Goal: Check status: Check status

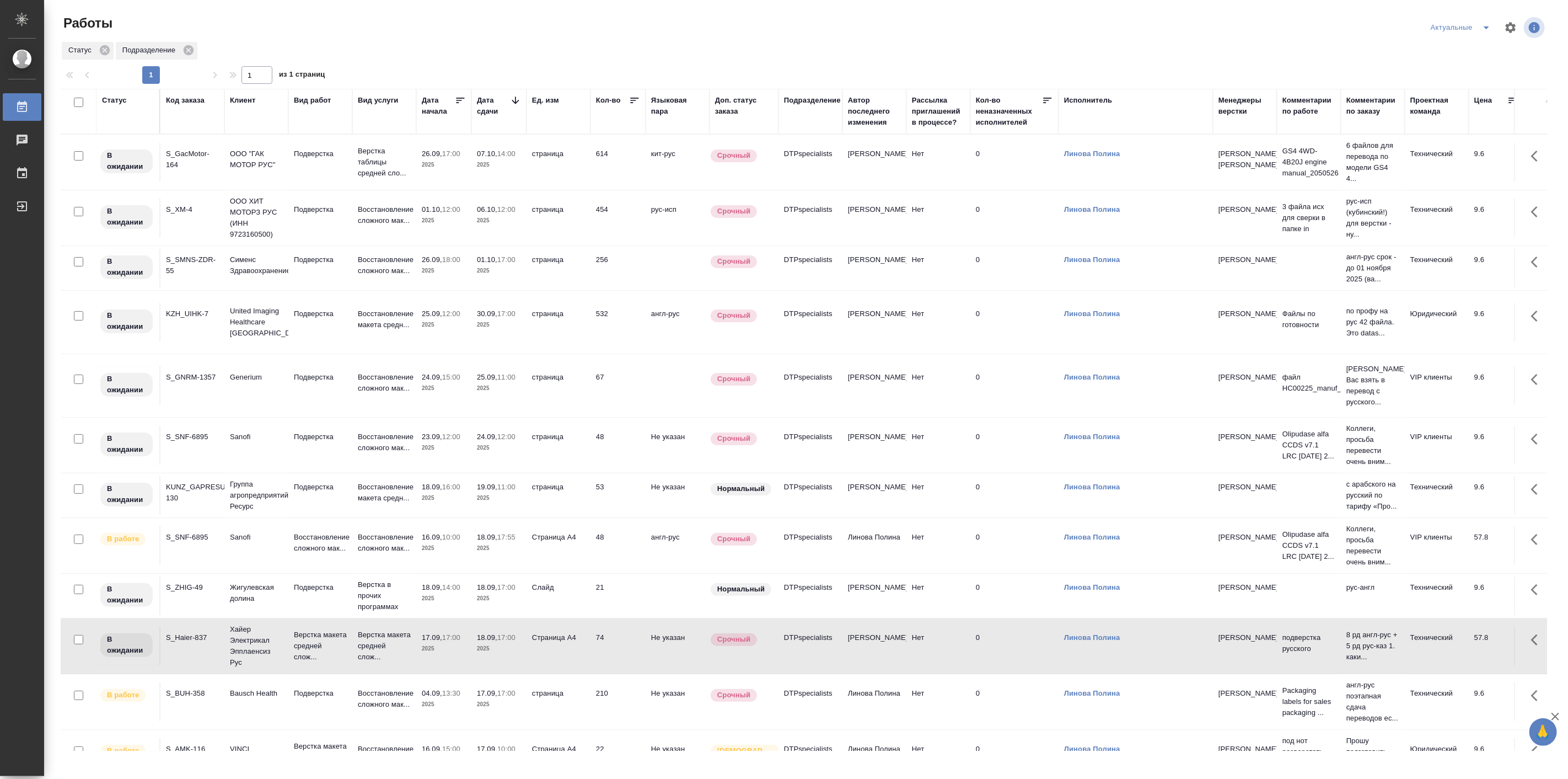
scroll to position [167, 0]
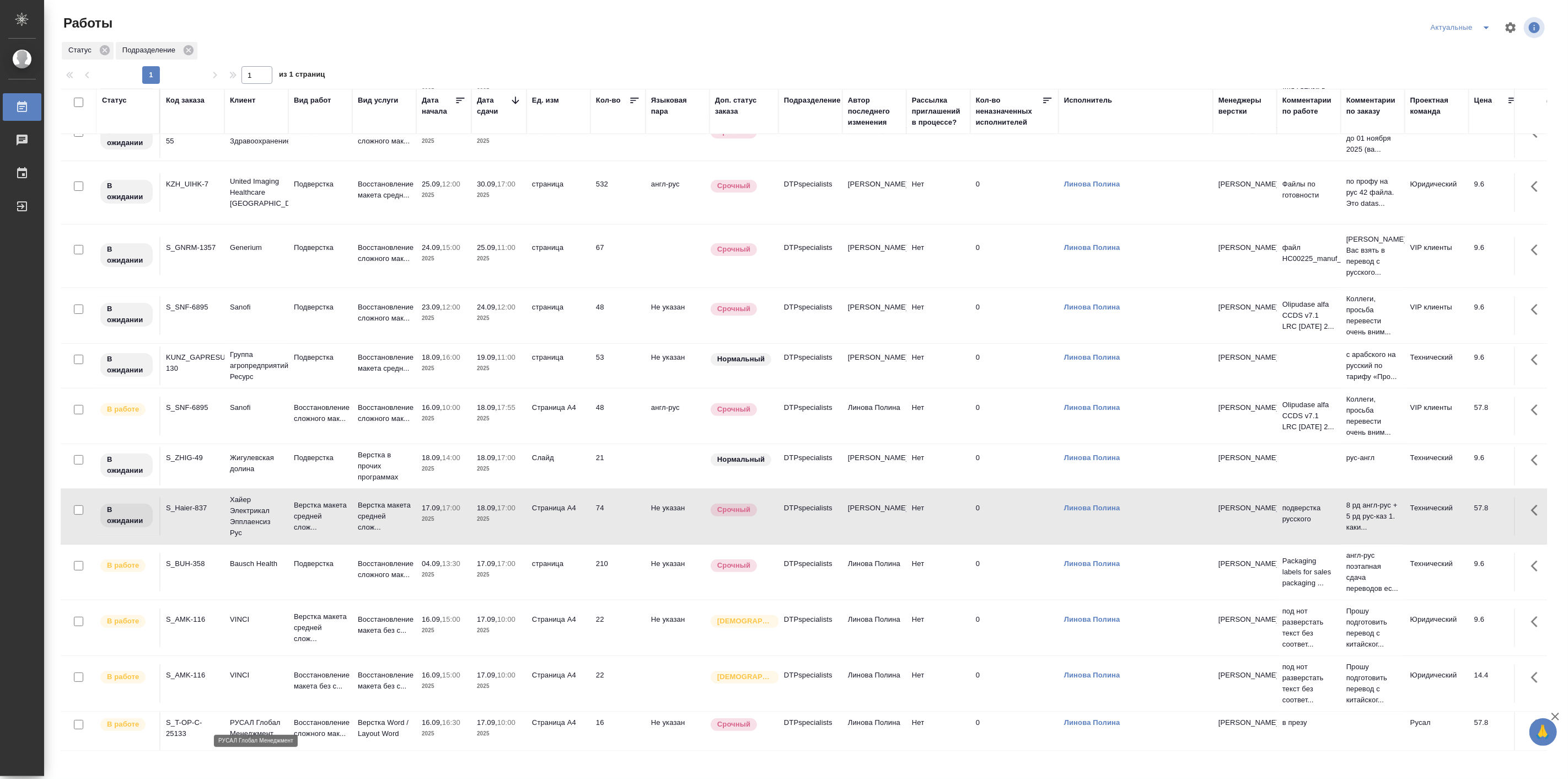
click at [267, 718] on p "РУСАЛ Глобал Менеджмент" at bounding box center [256, 729] width 53 height 22
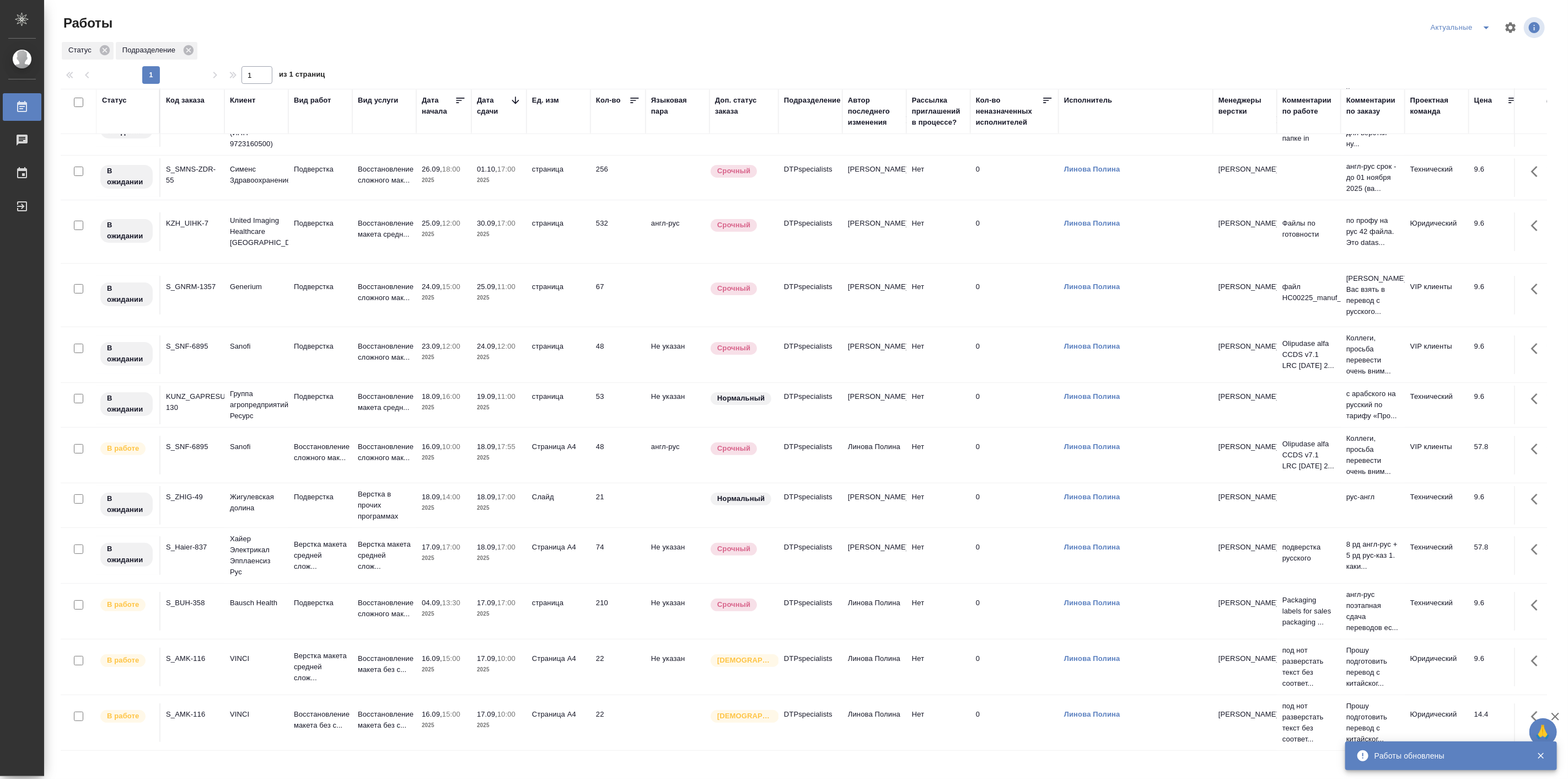
scroll to position [123, 0]
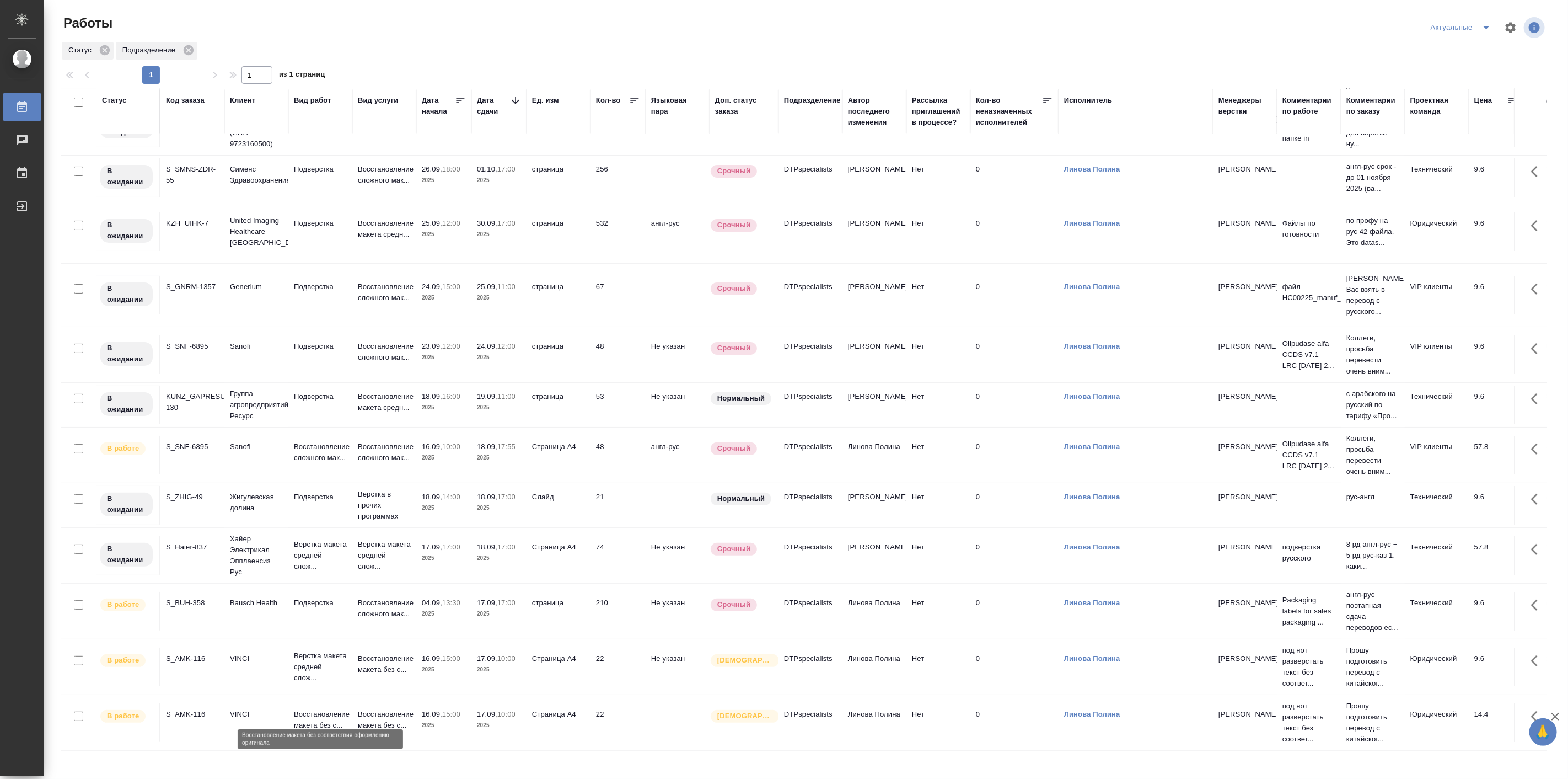
click at [294, 709] on p "Восстановление макета без с..." at bounding box center [320, 720] width 53 height 22
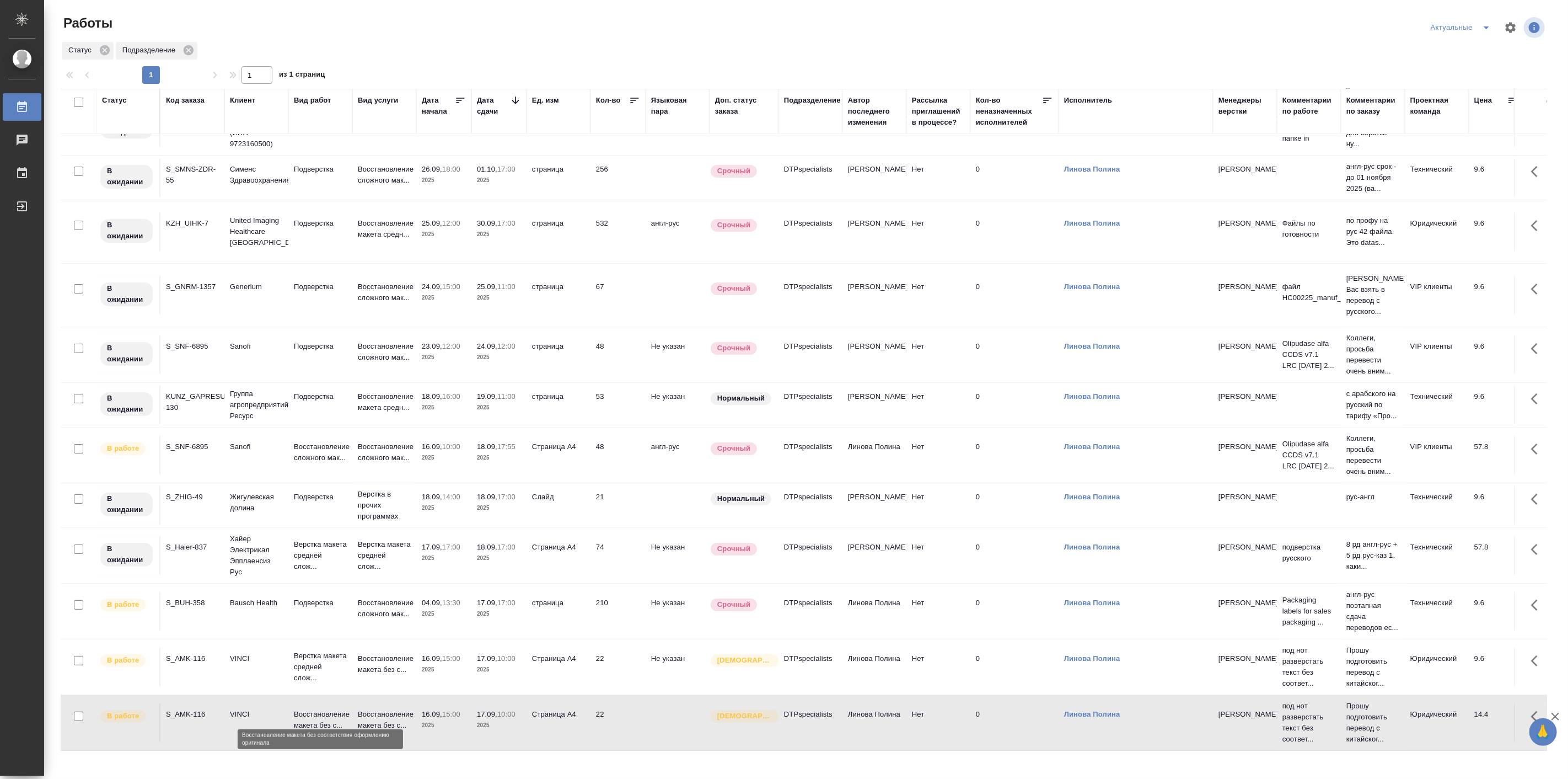
click at [294, 709] on p "Восстановление макета без с..." at bounding box center [320, 720] width 53 height 22
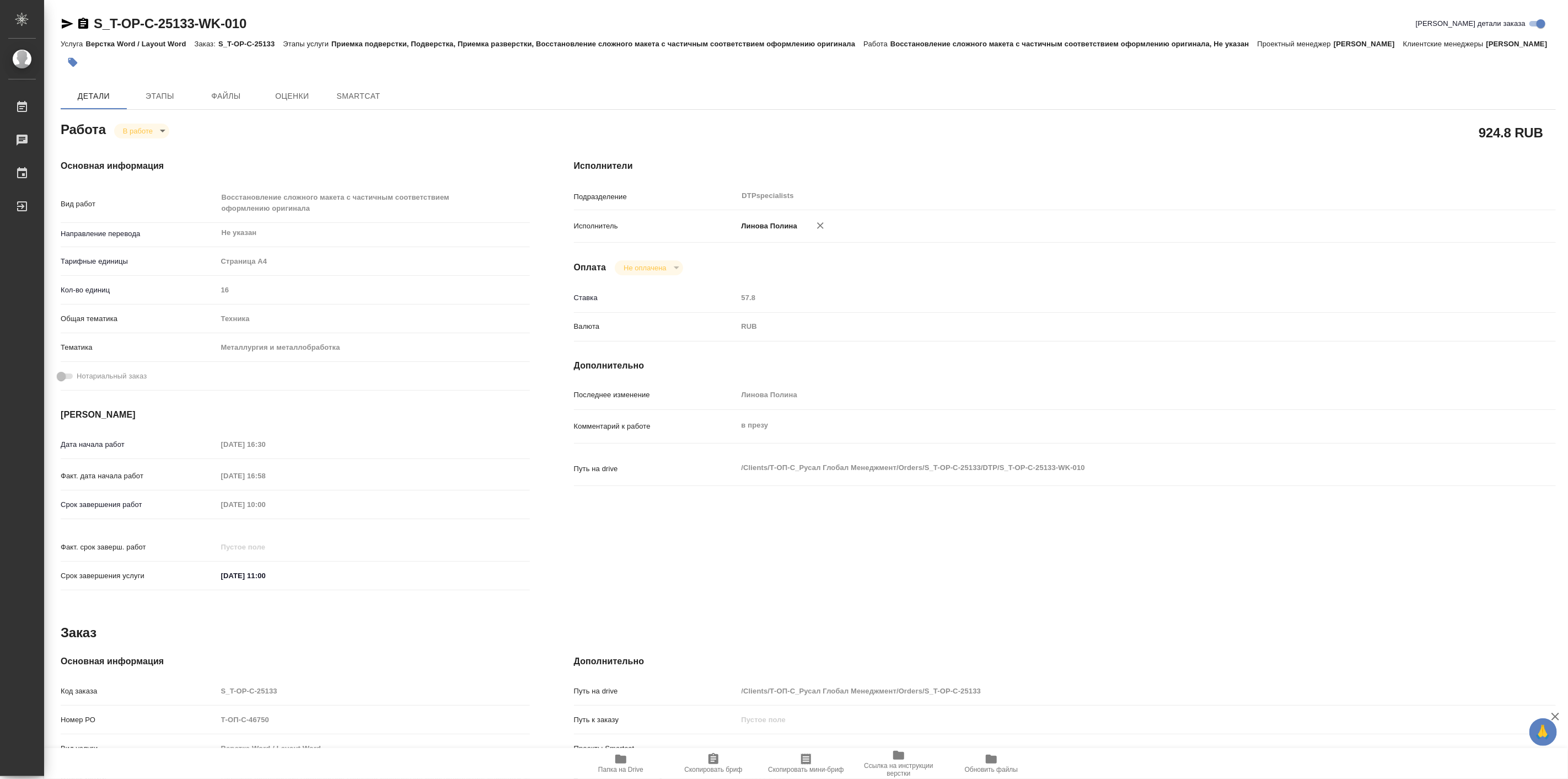
type textarea "x"
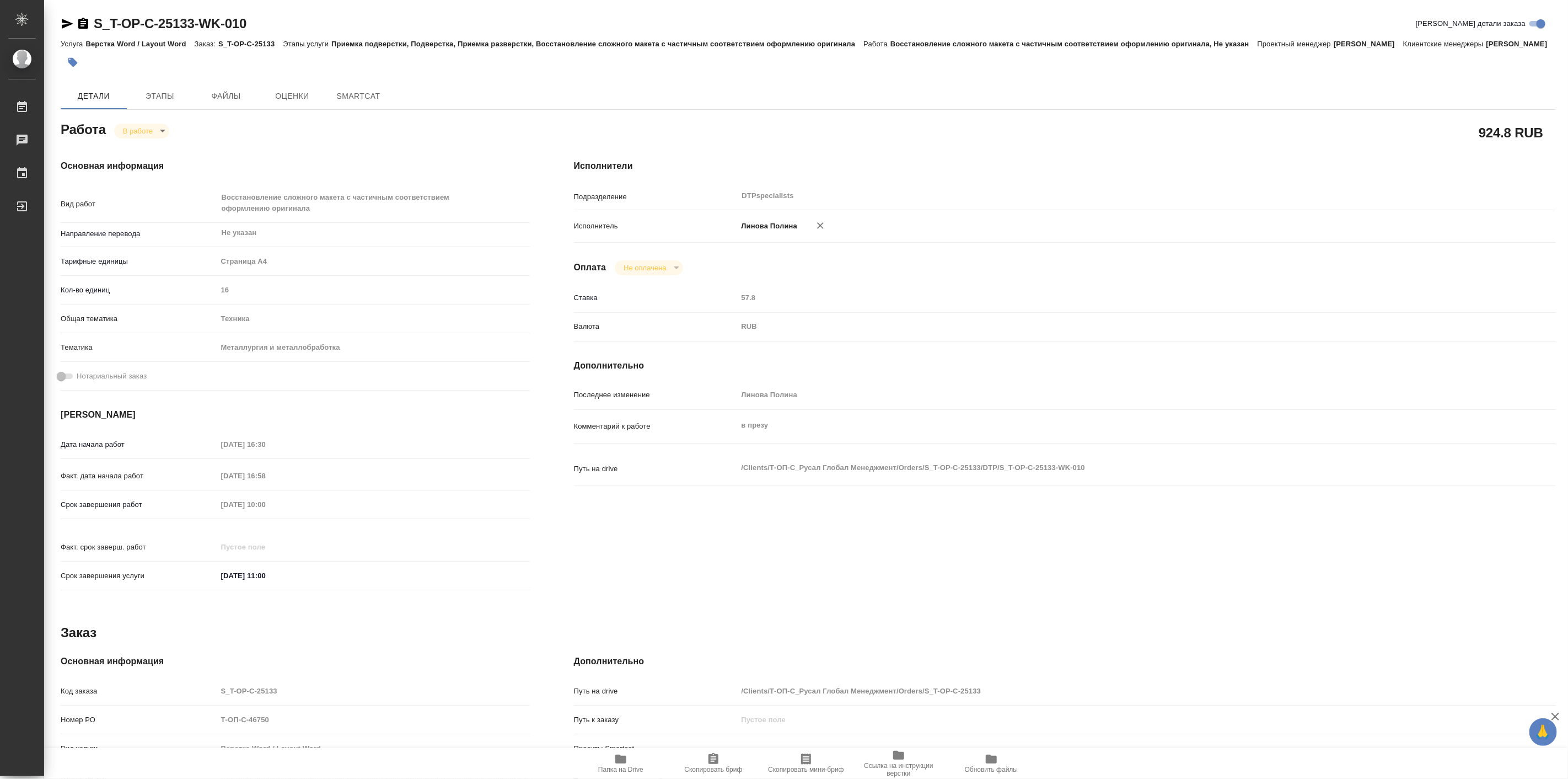
type textarea "x"
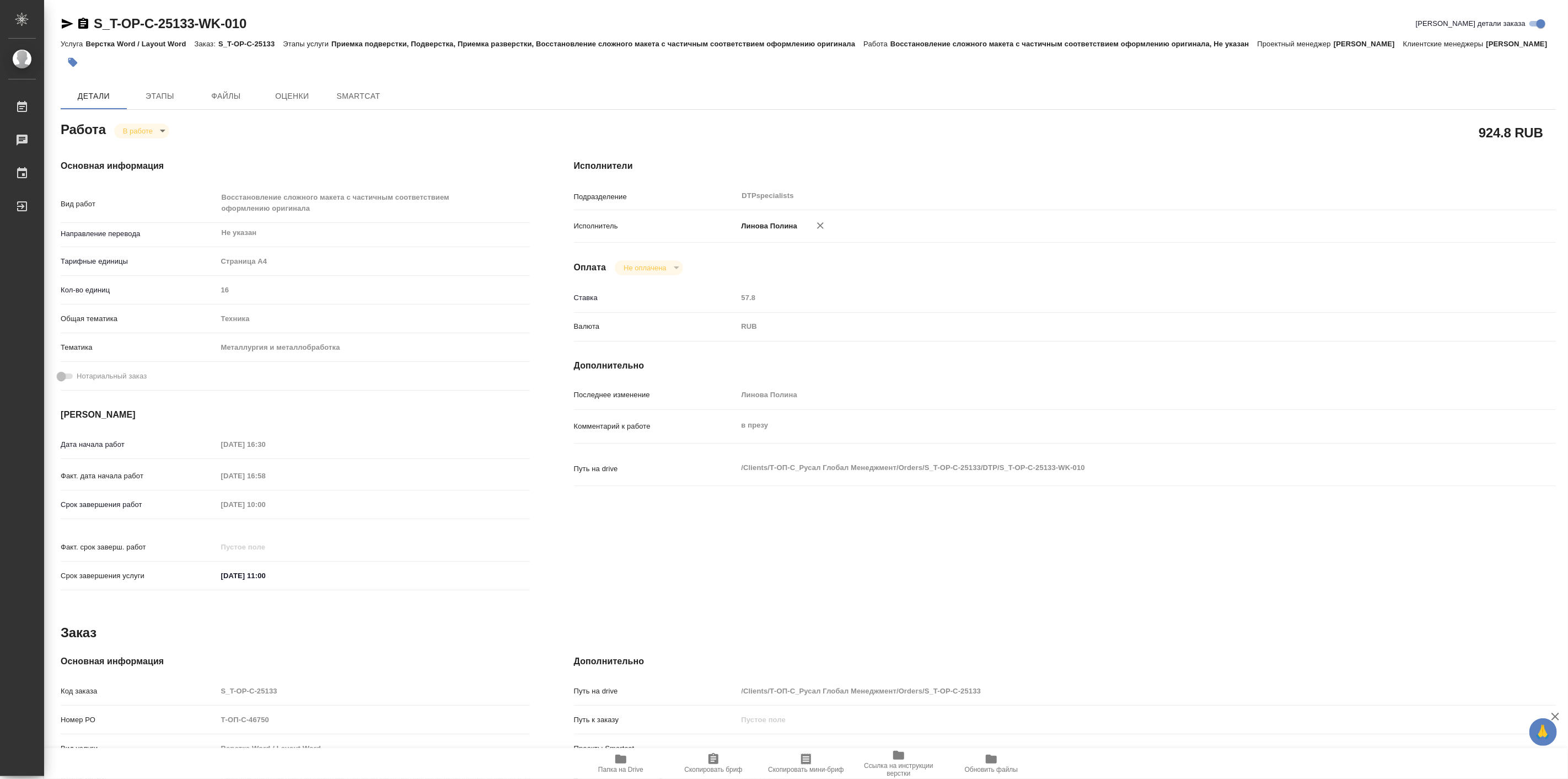
type textarea "x"
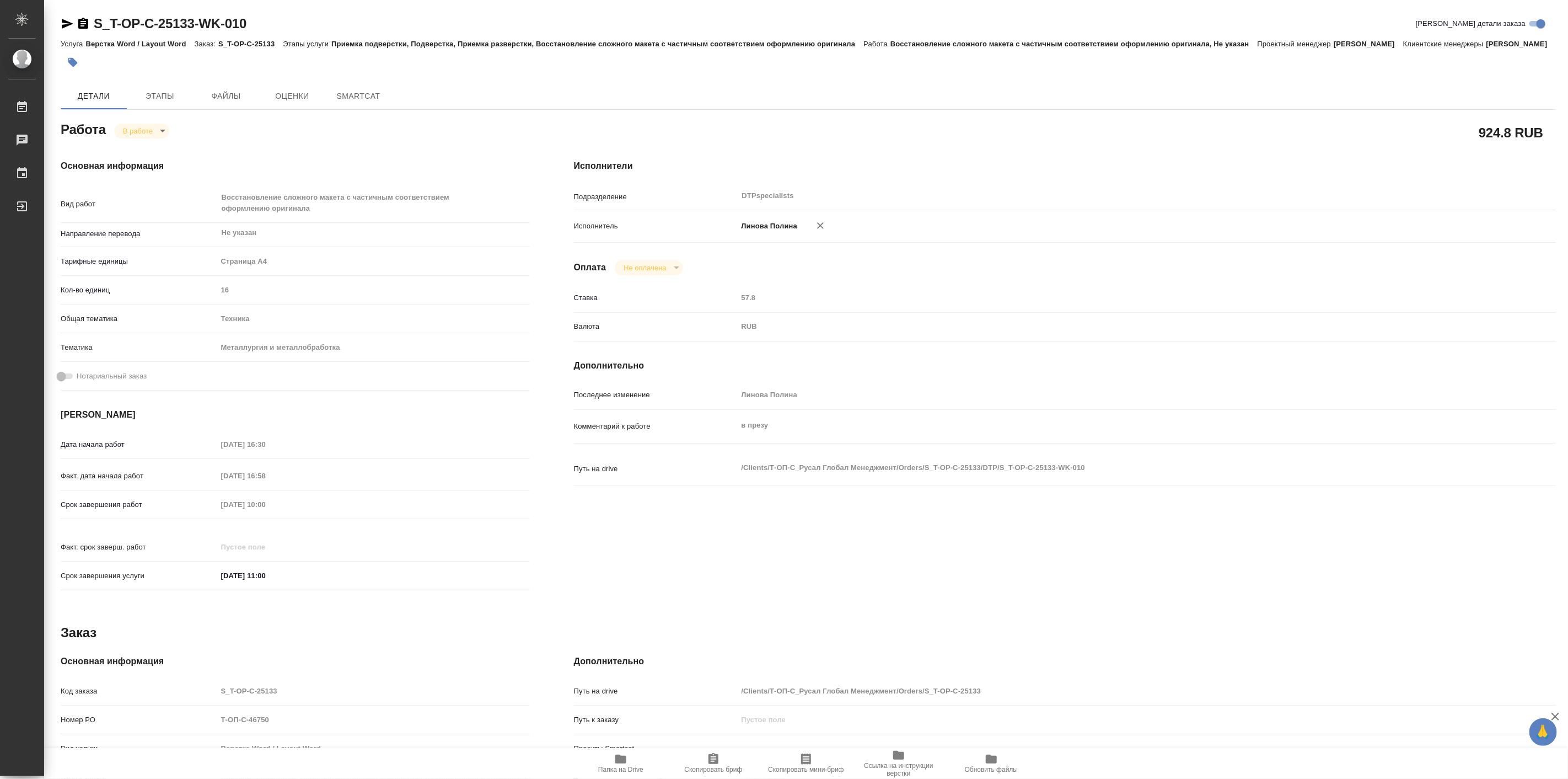
type textarea "x"
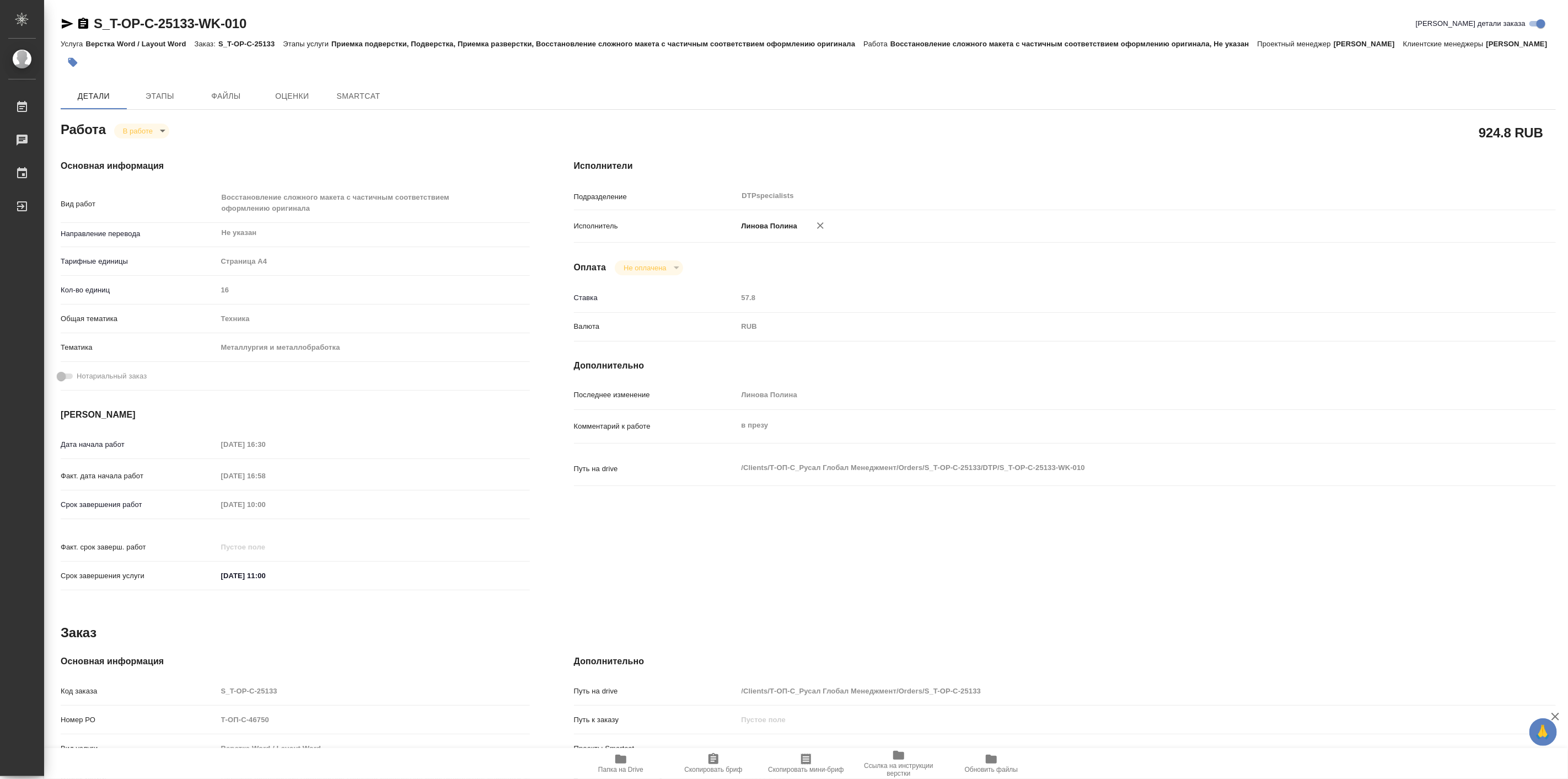
type textarea "x"
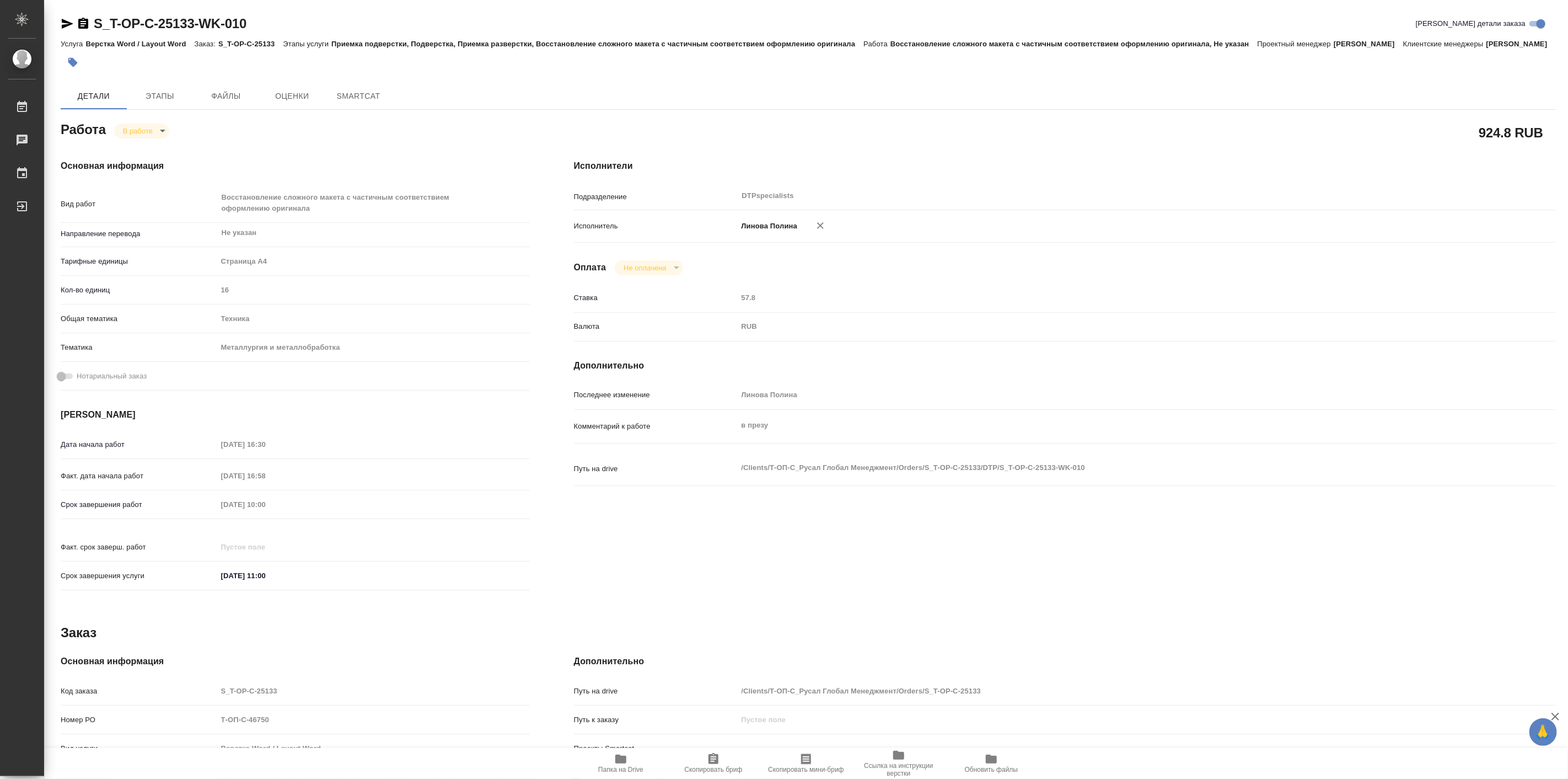
type textarea "x"
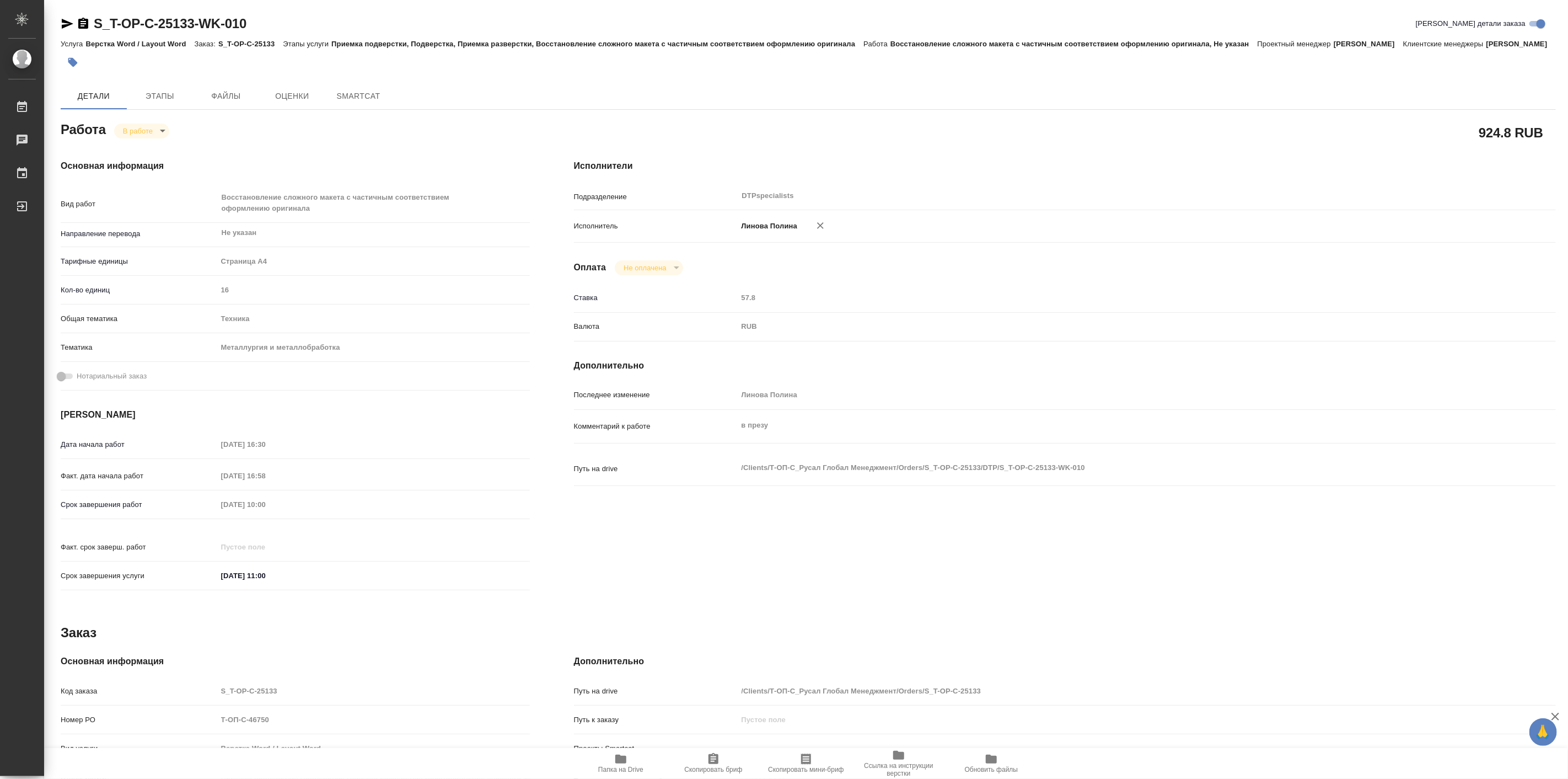
type textarea "x"
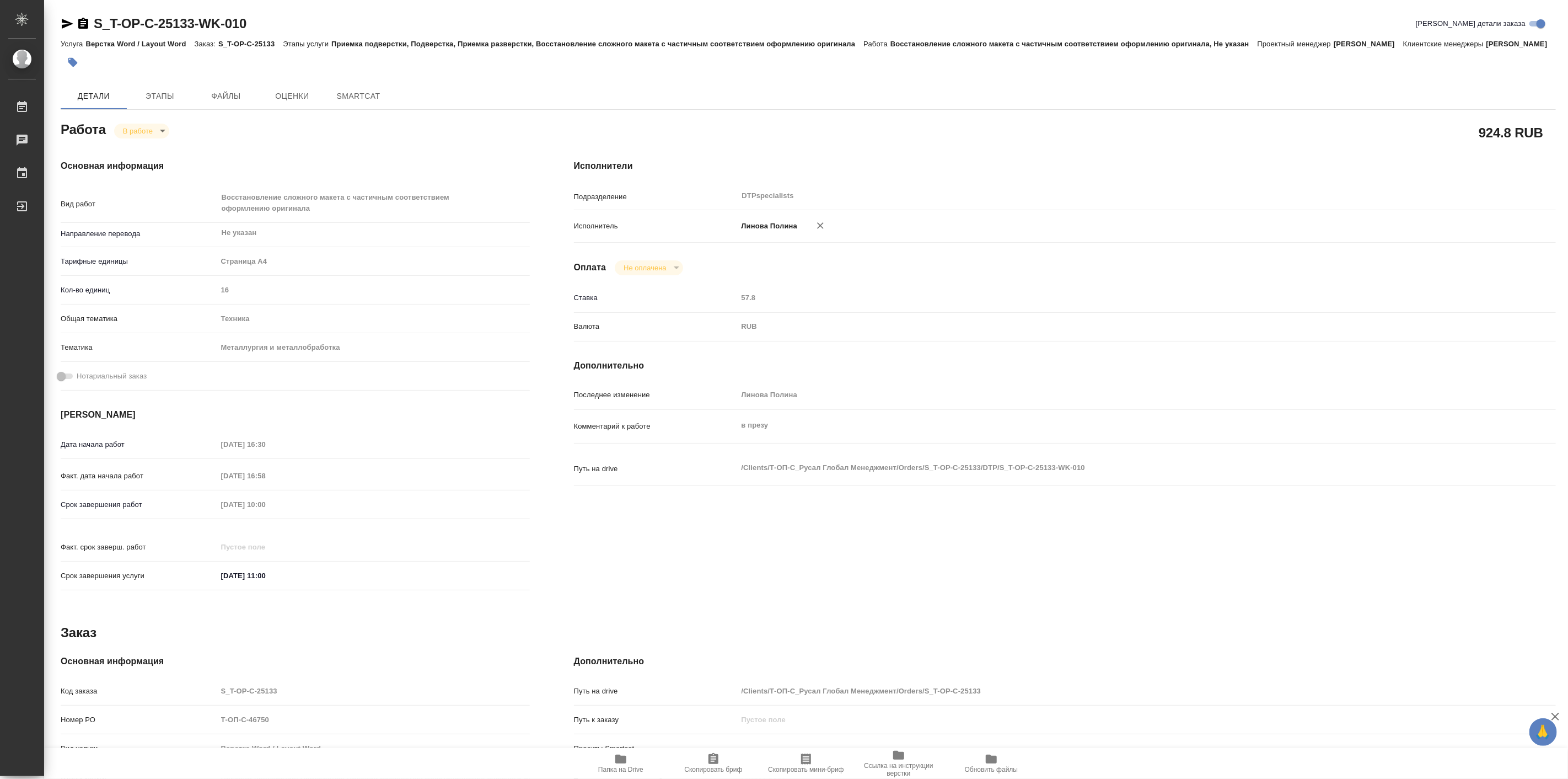
type textarea "x"
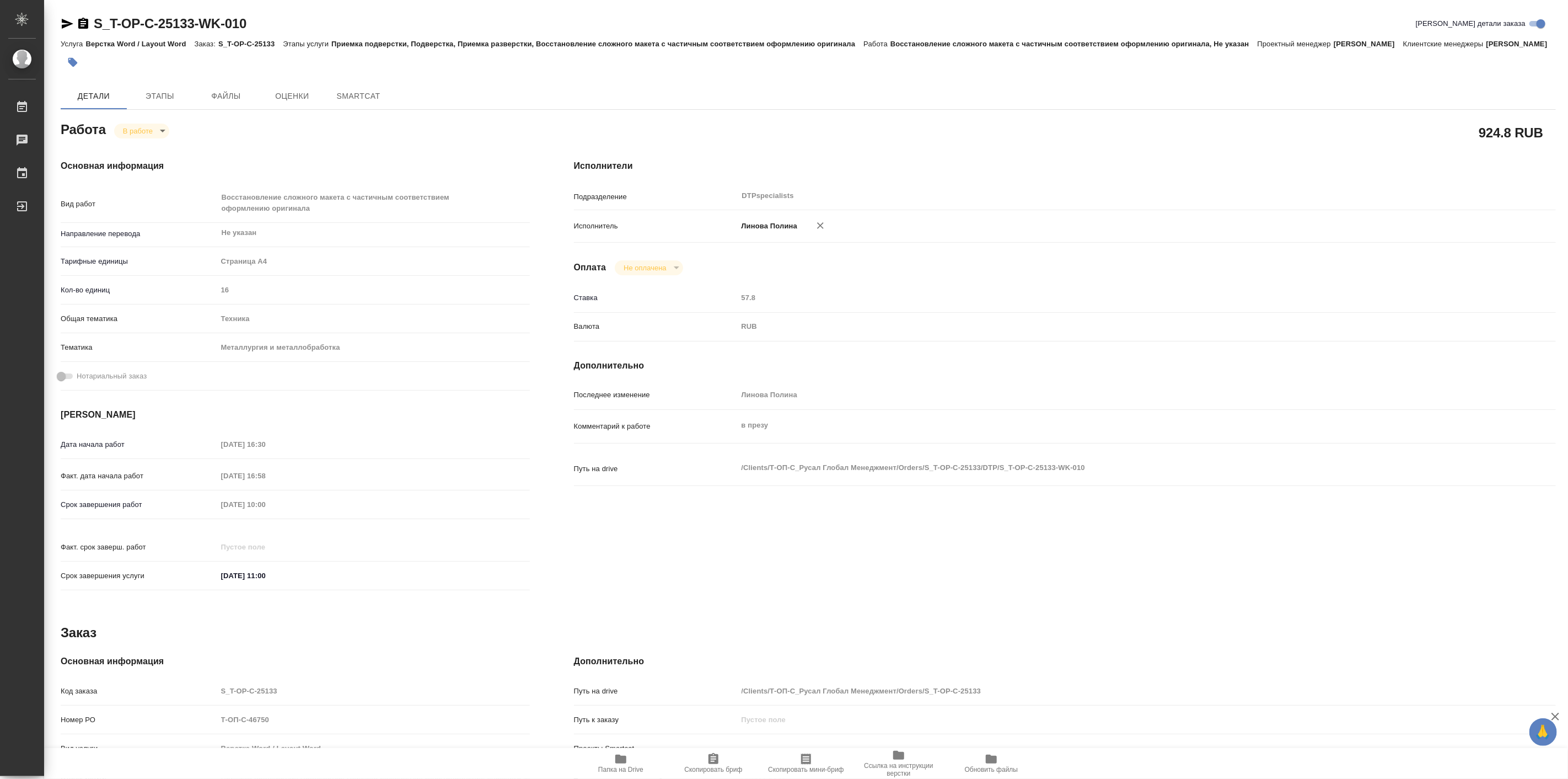
click at [630, 764] on span "Папка на Drive" at bounding box center [620, 763] width 79 height 21
type textarea "x"
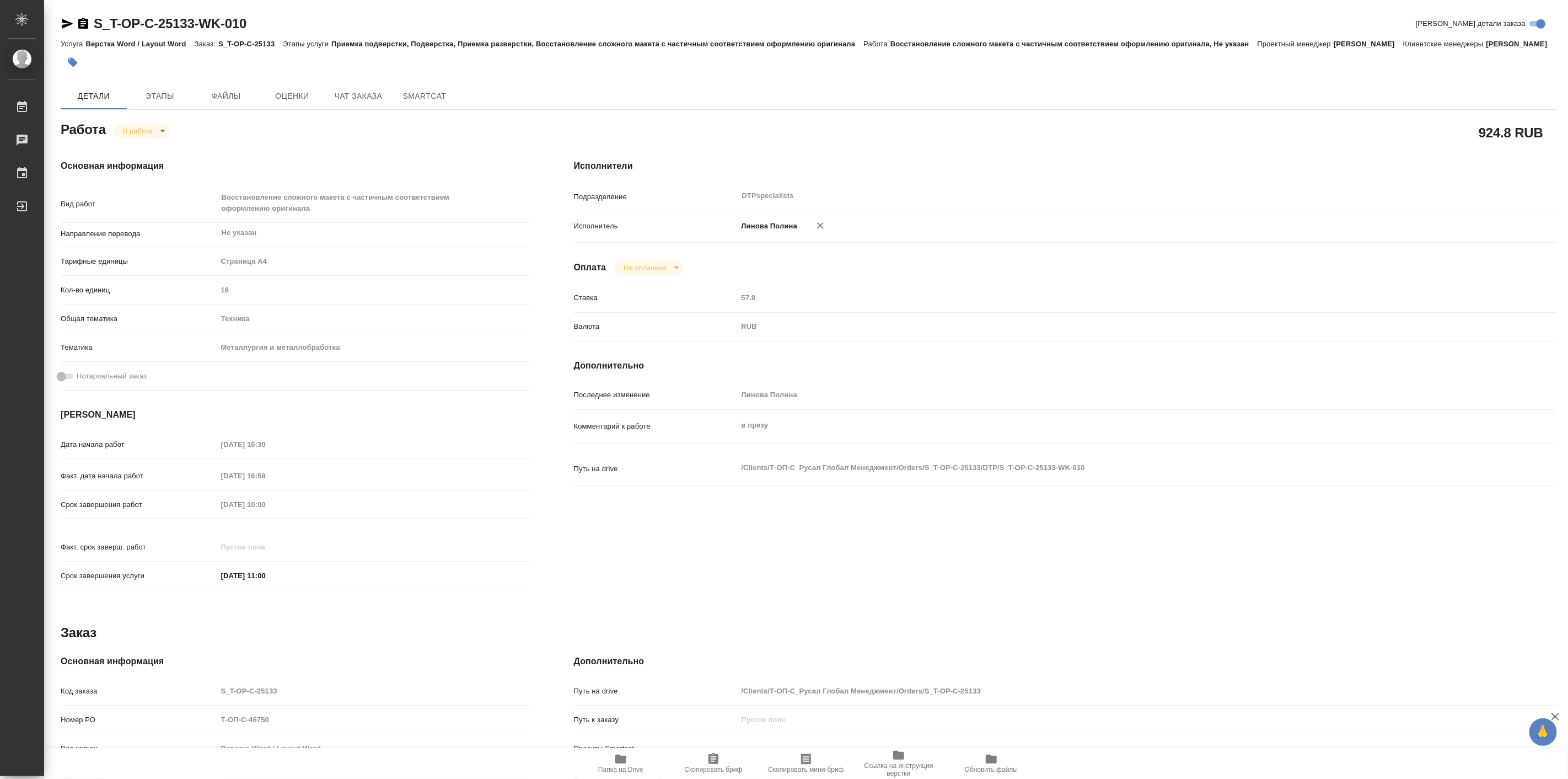
type textarea "x"
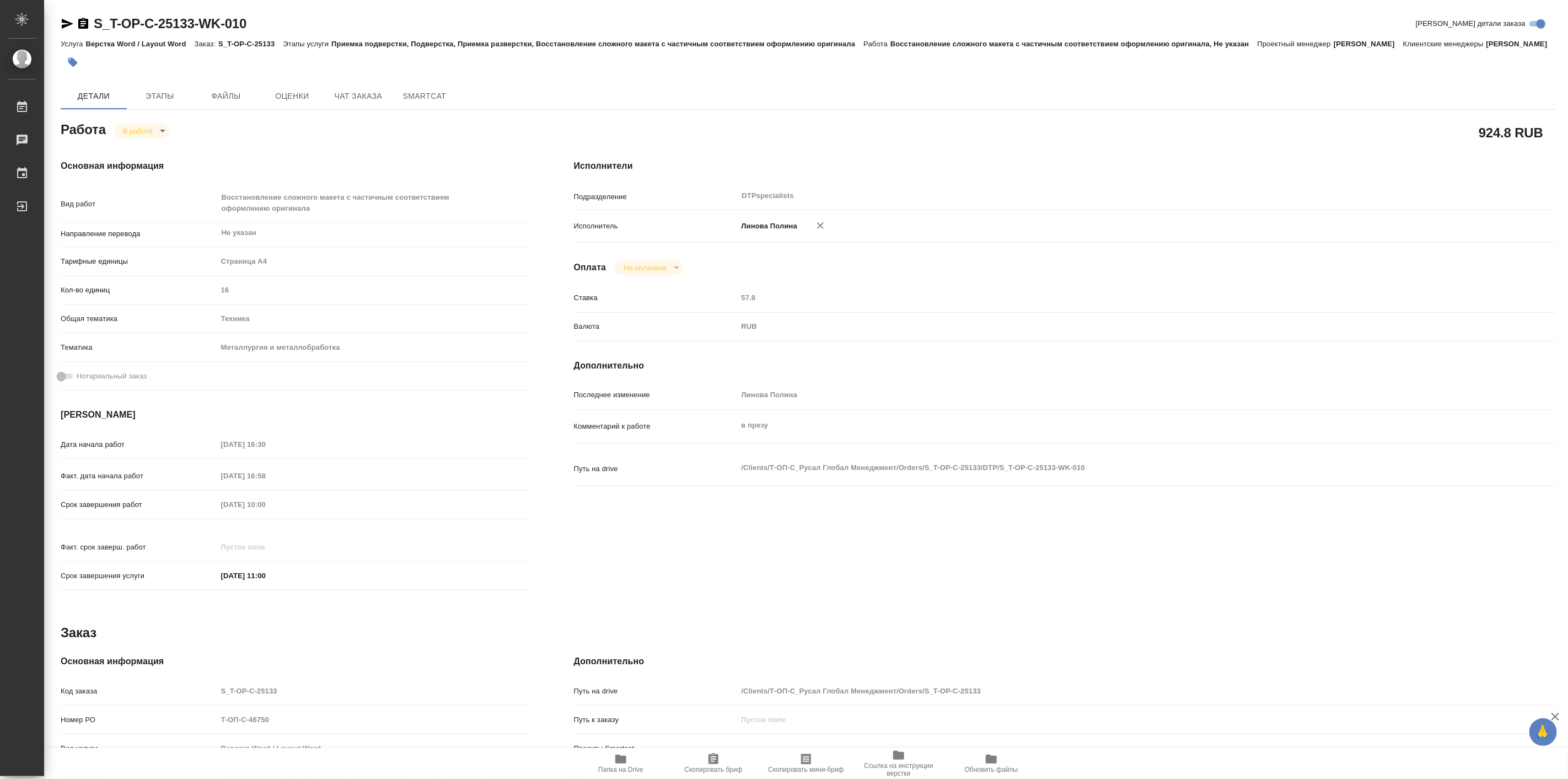
type textarea "x"
click at [142, 142] on body "🙏 .cls-1 fill:#fff; AWATERA Linova Polina Работы 0 Чаты График Выйти S_T-OP-C-2…" at bounding box center [784, 390] width 1568 height 779
click at [155, 160] on button "Выполнен" at bounding box center [143, 162] width 40 height 12
type textarea "x"
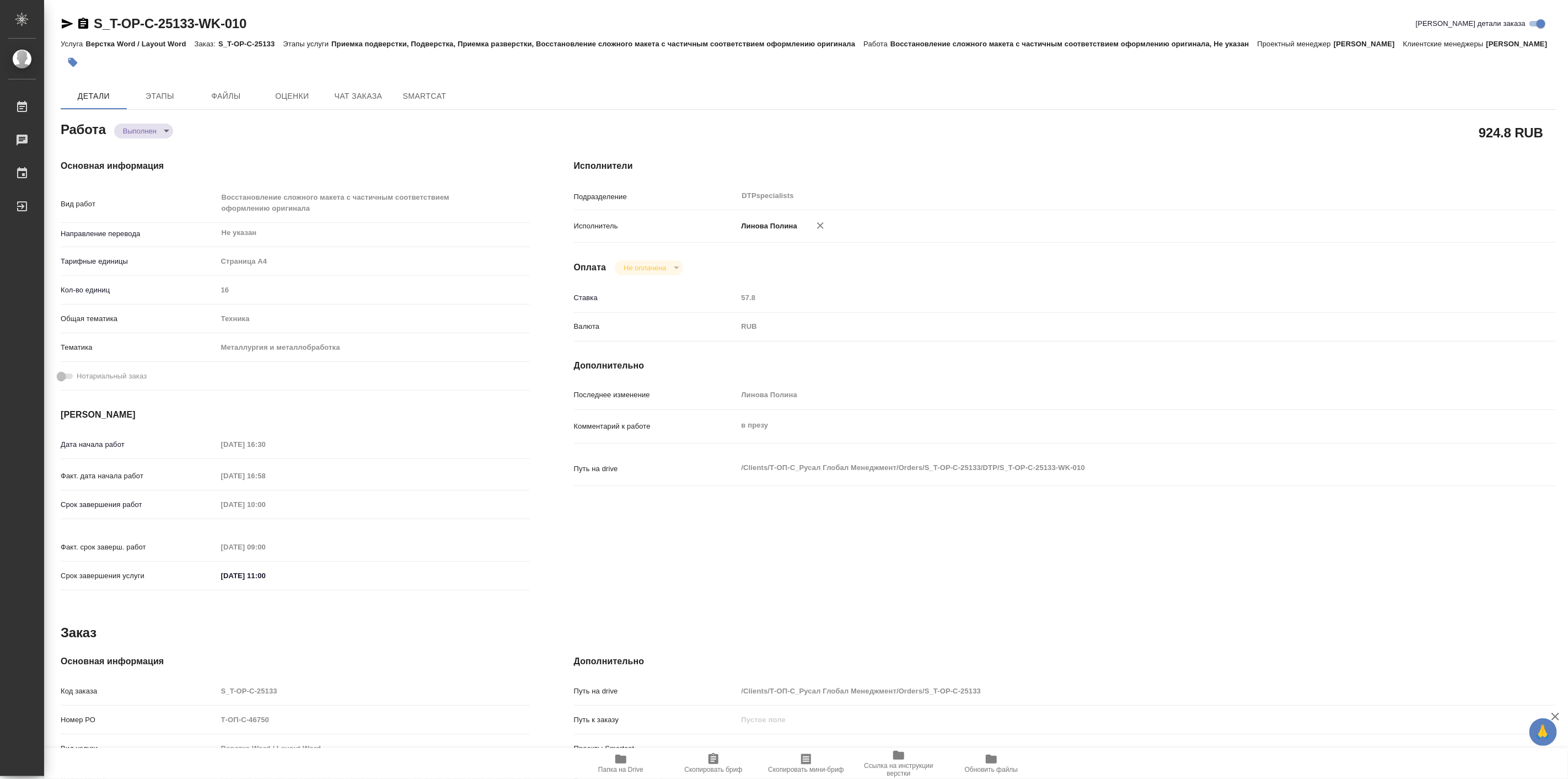
type textarea "x"
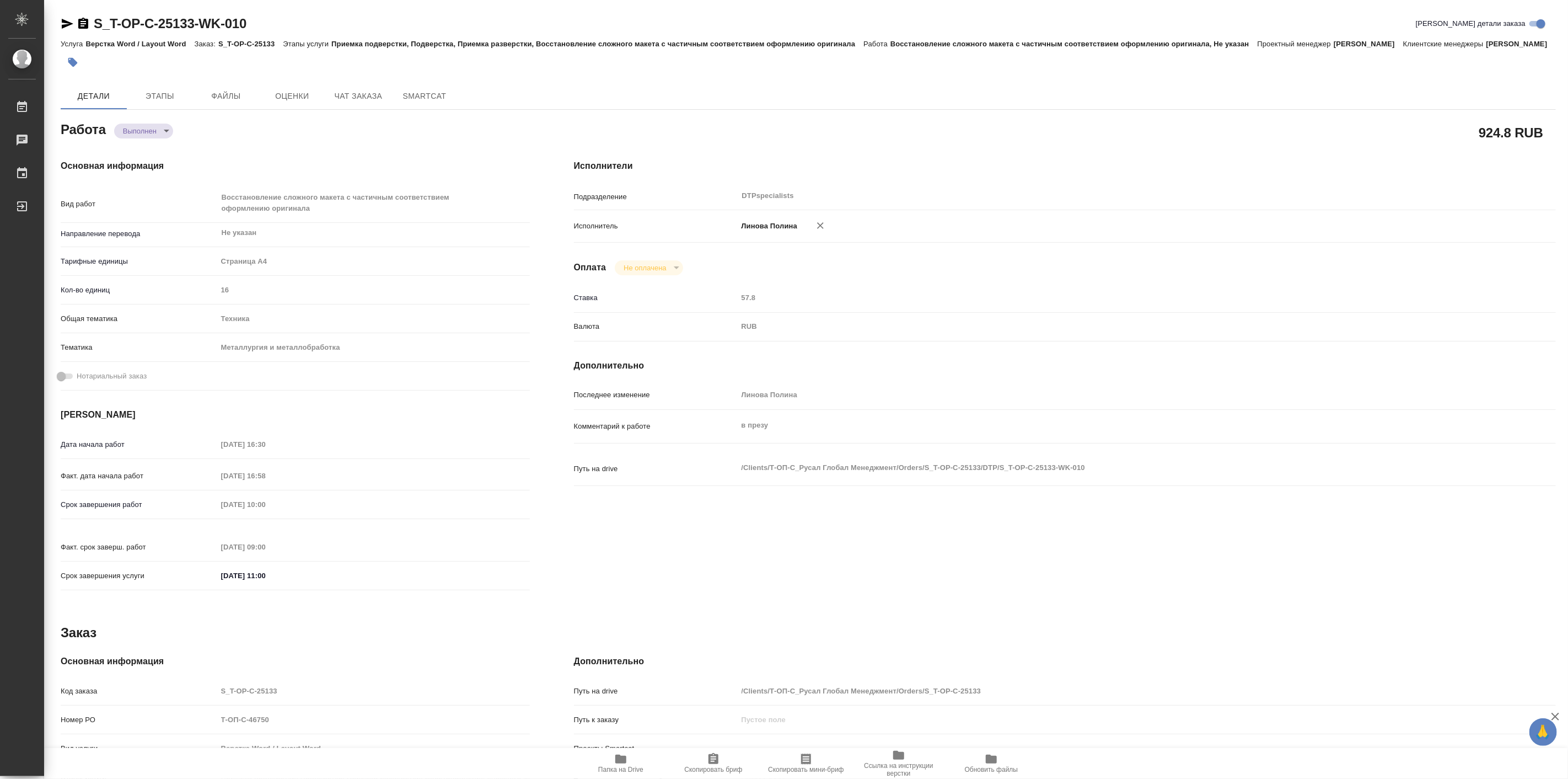
type textarea "x"
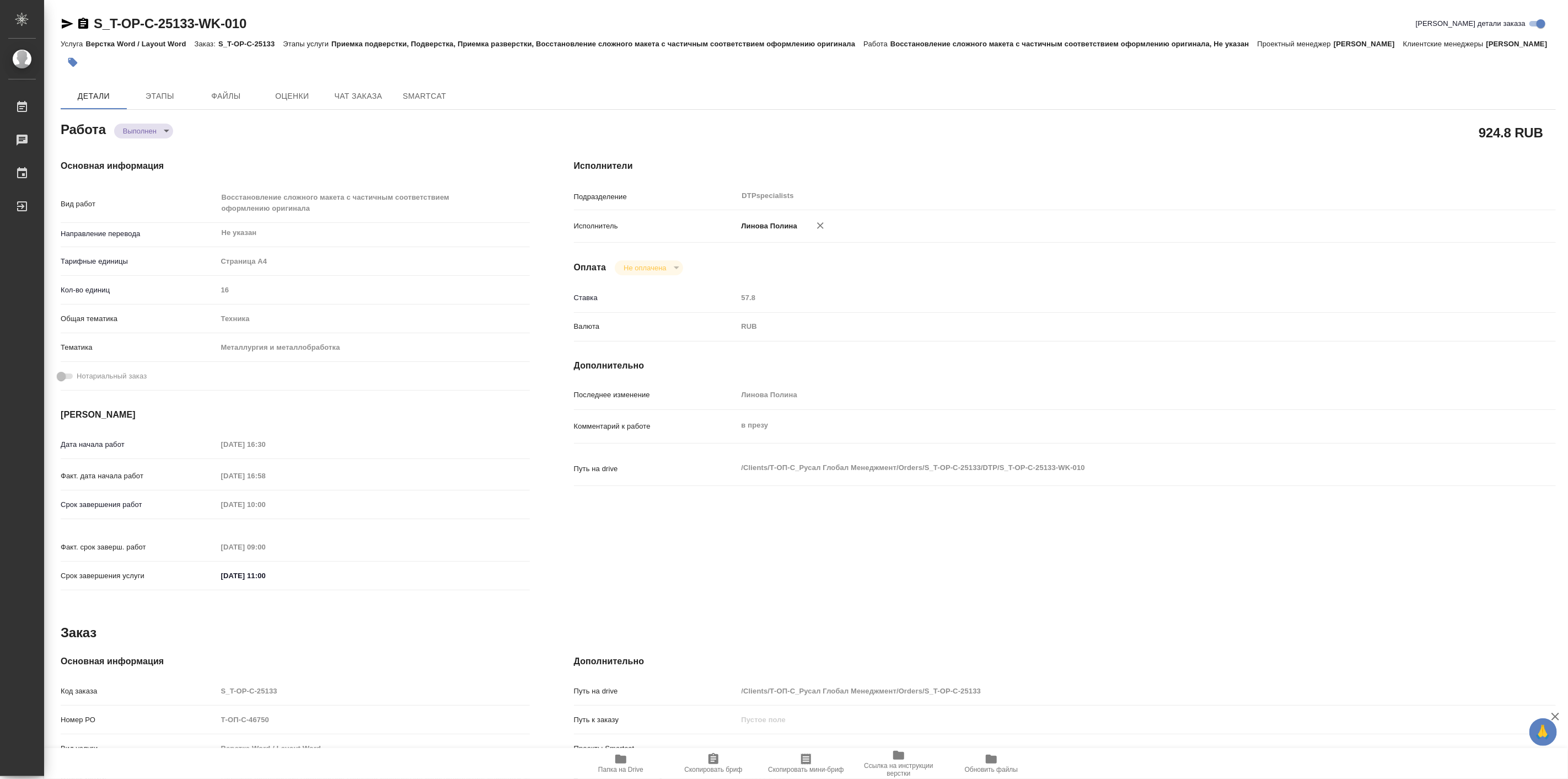
type textarea "x"
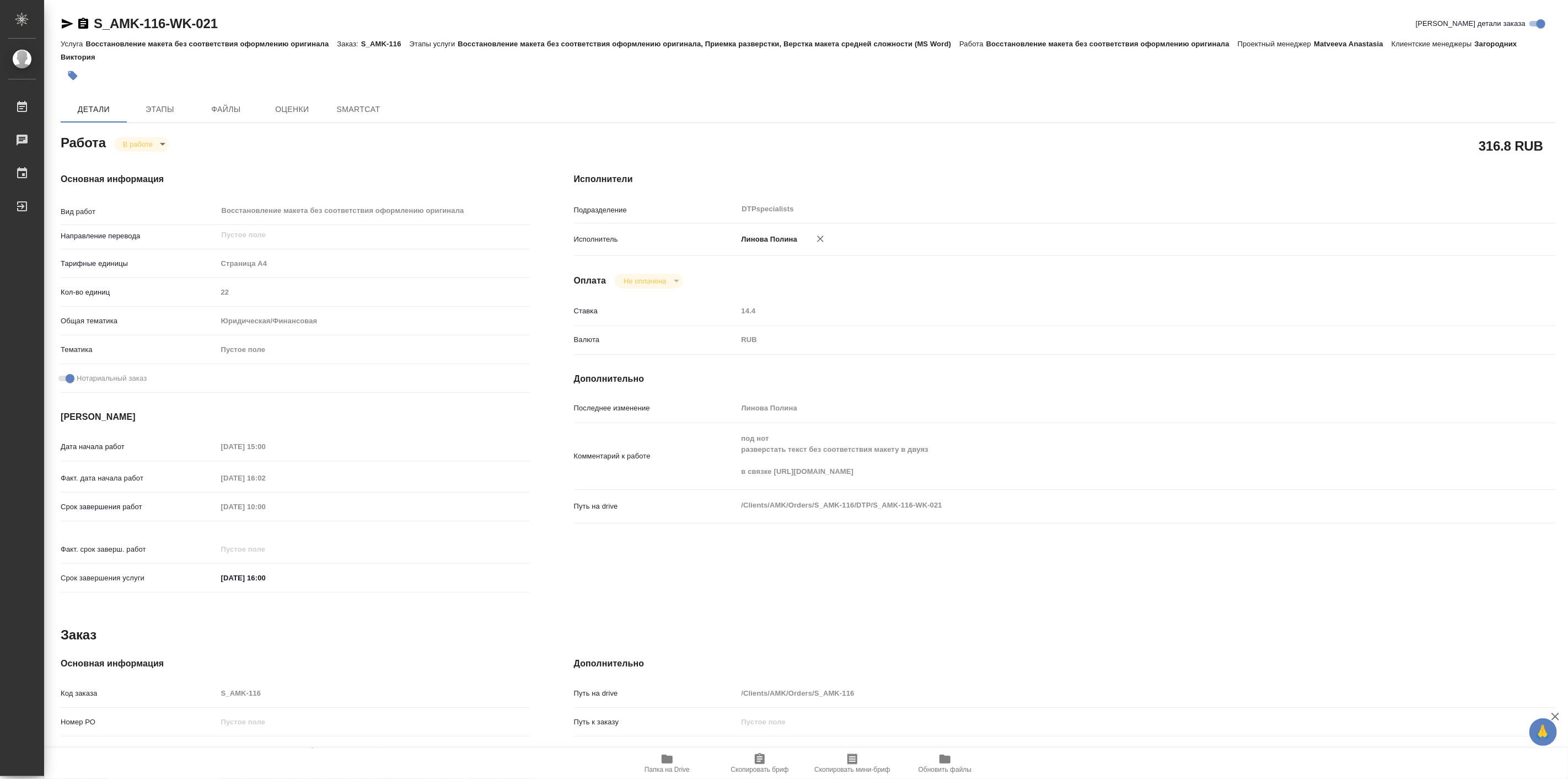
type textarea "x"
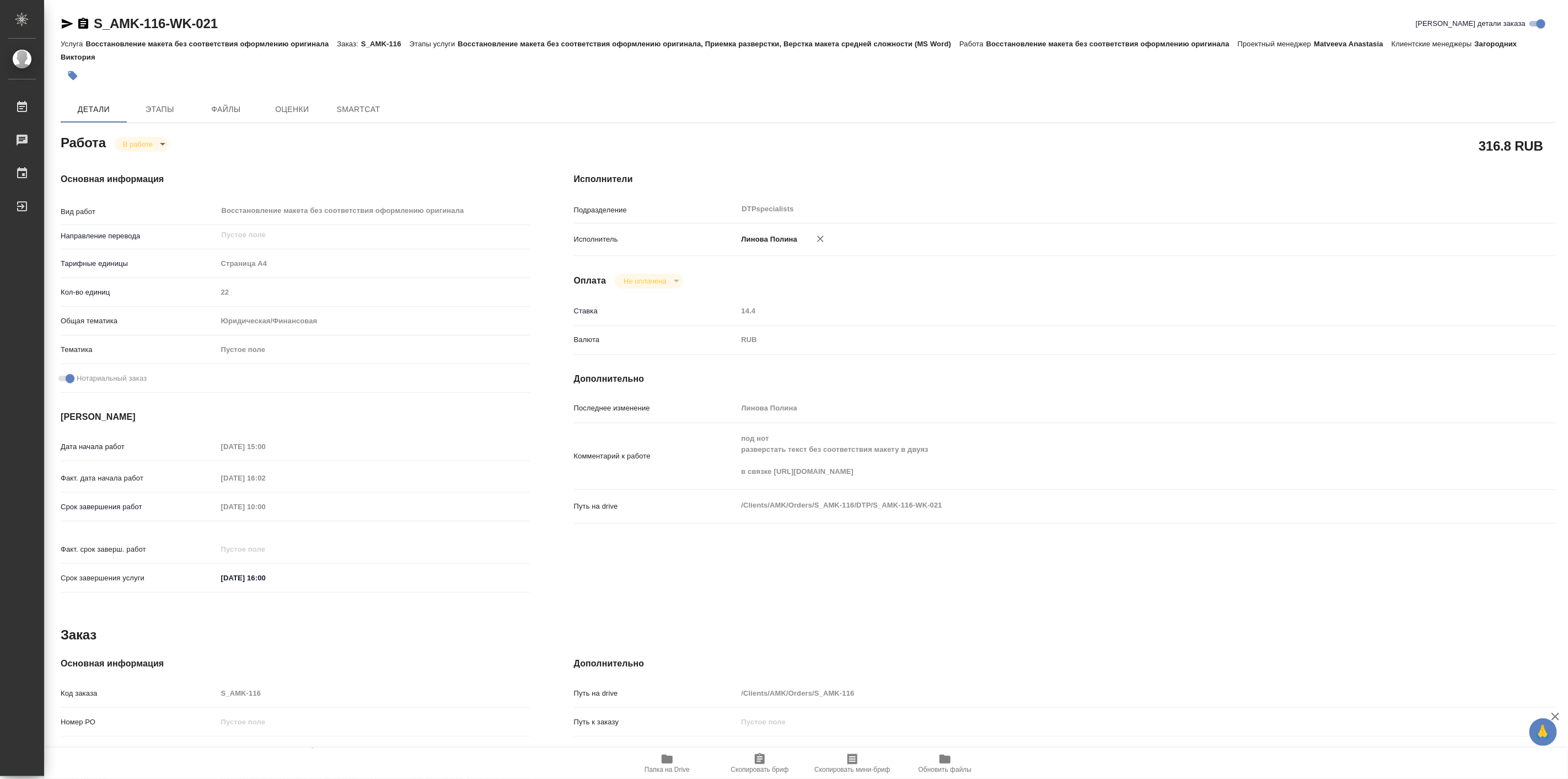
type textarea "x"
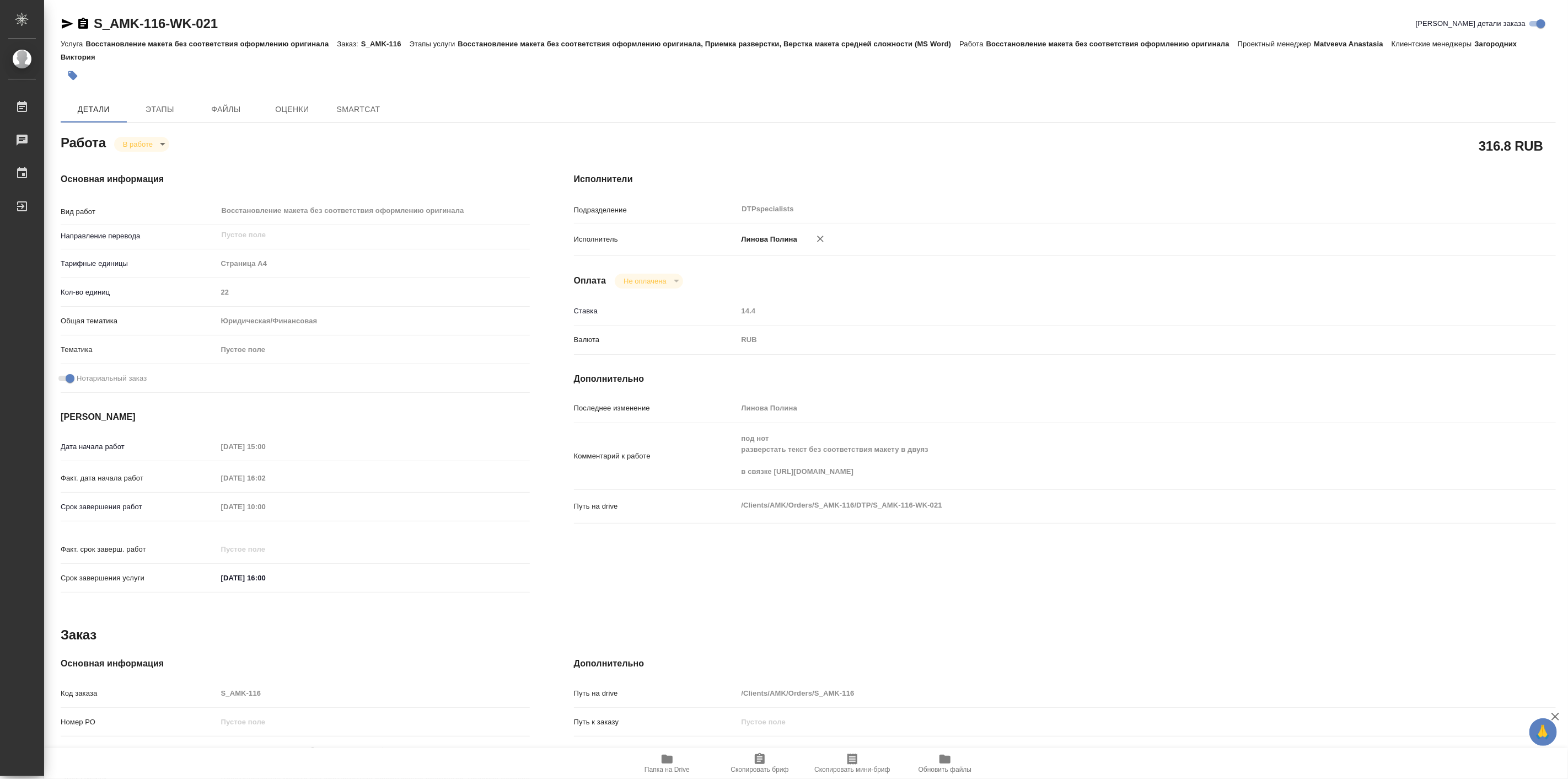
type textarea "x"
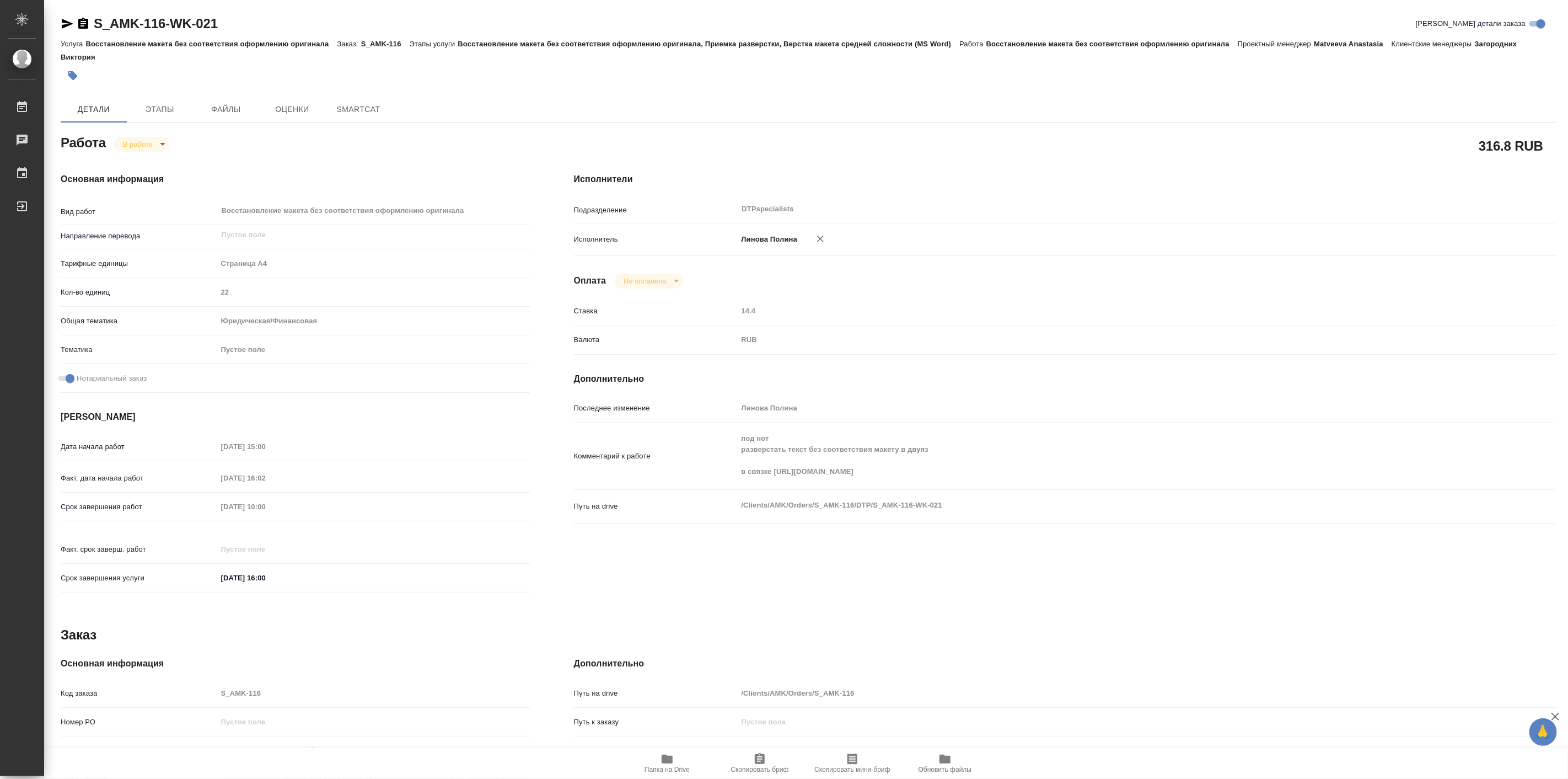
type textarea "x"
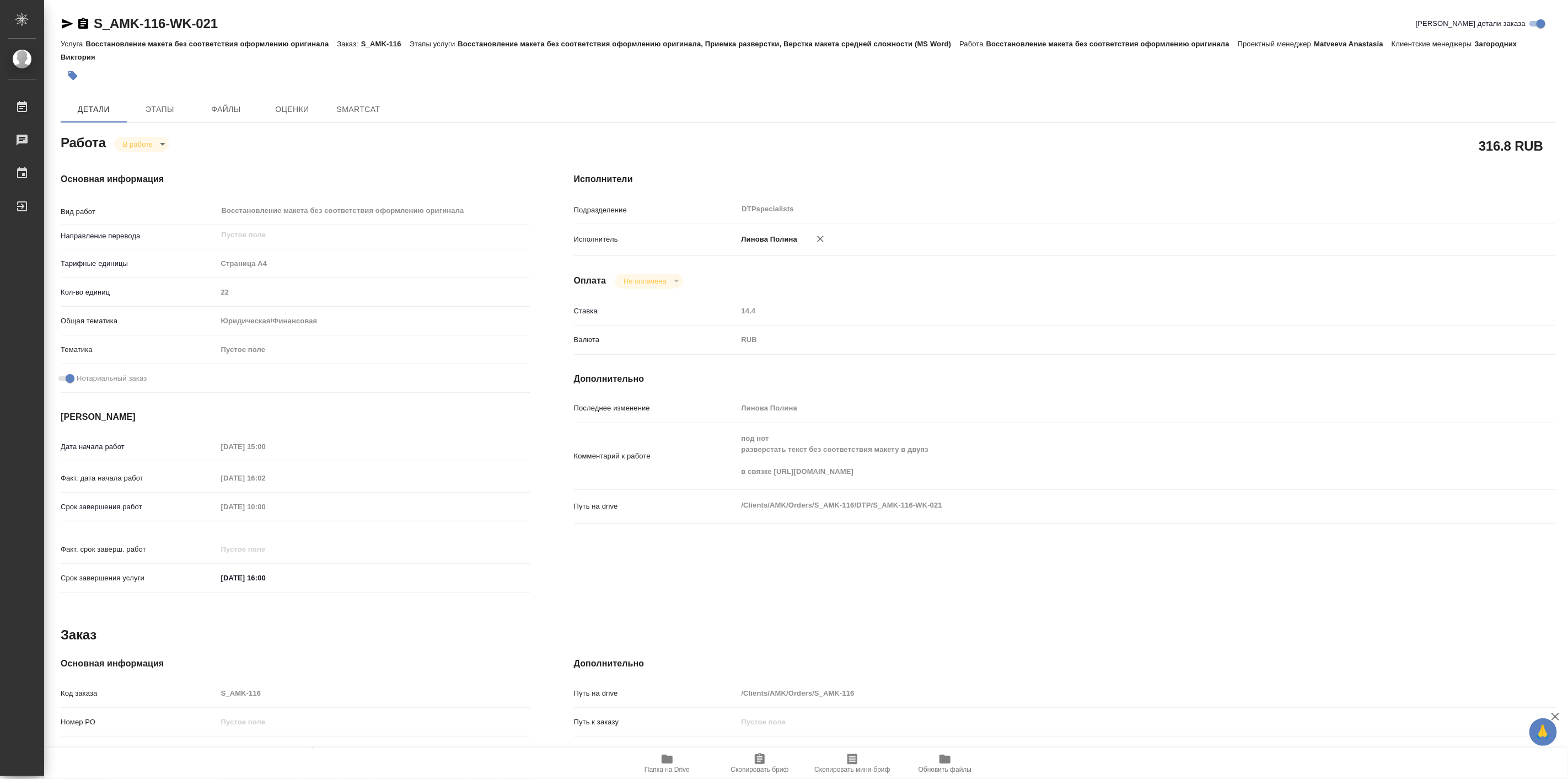
type textarea "x"
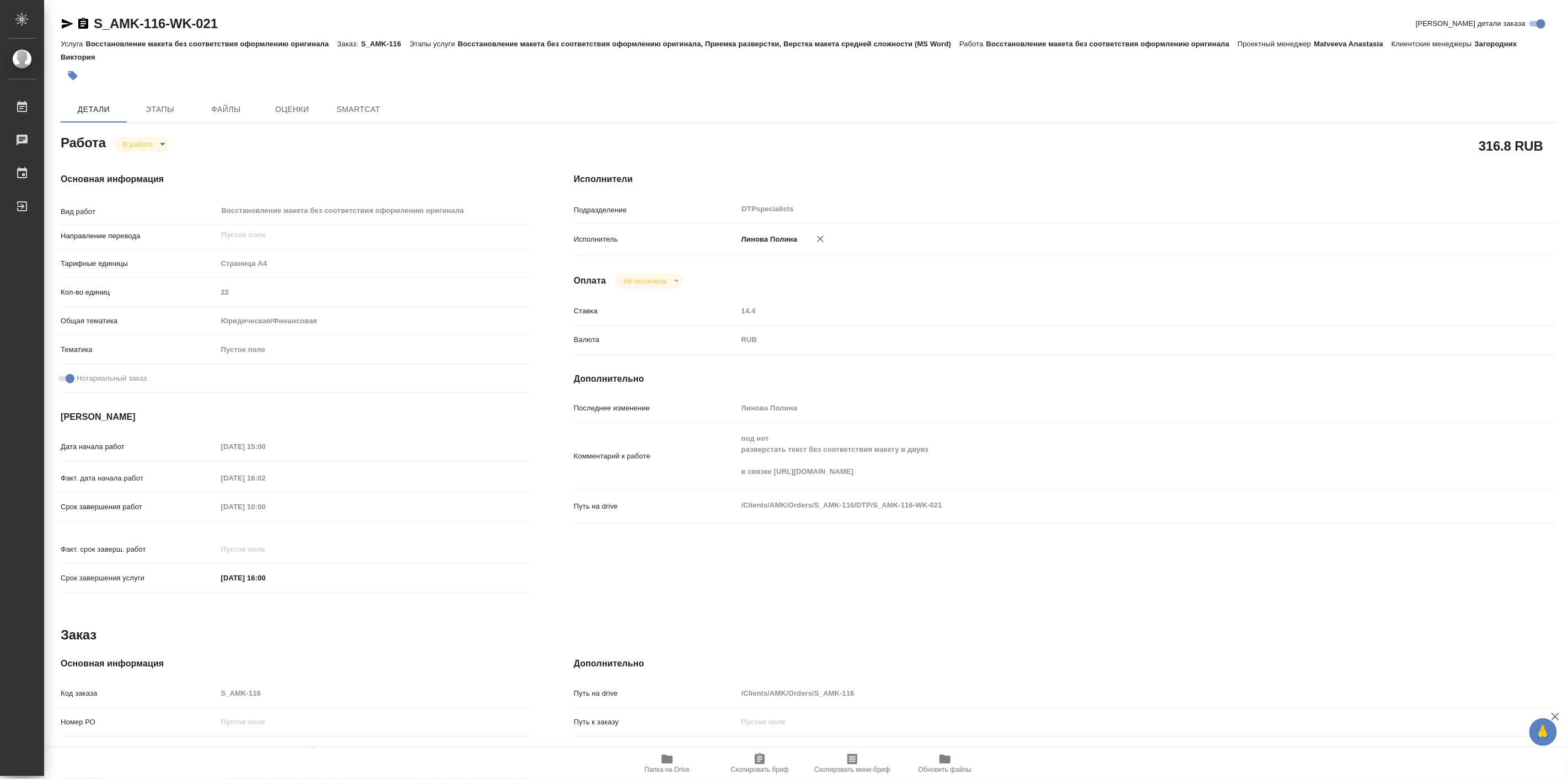
type textarea "x"
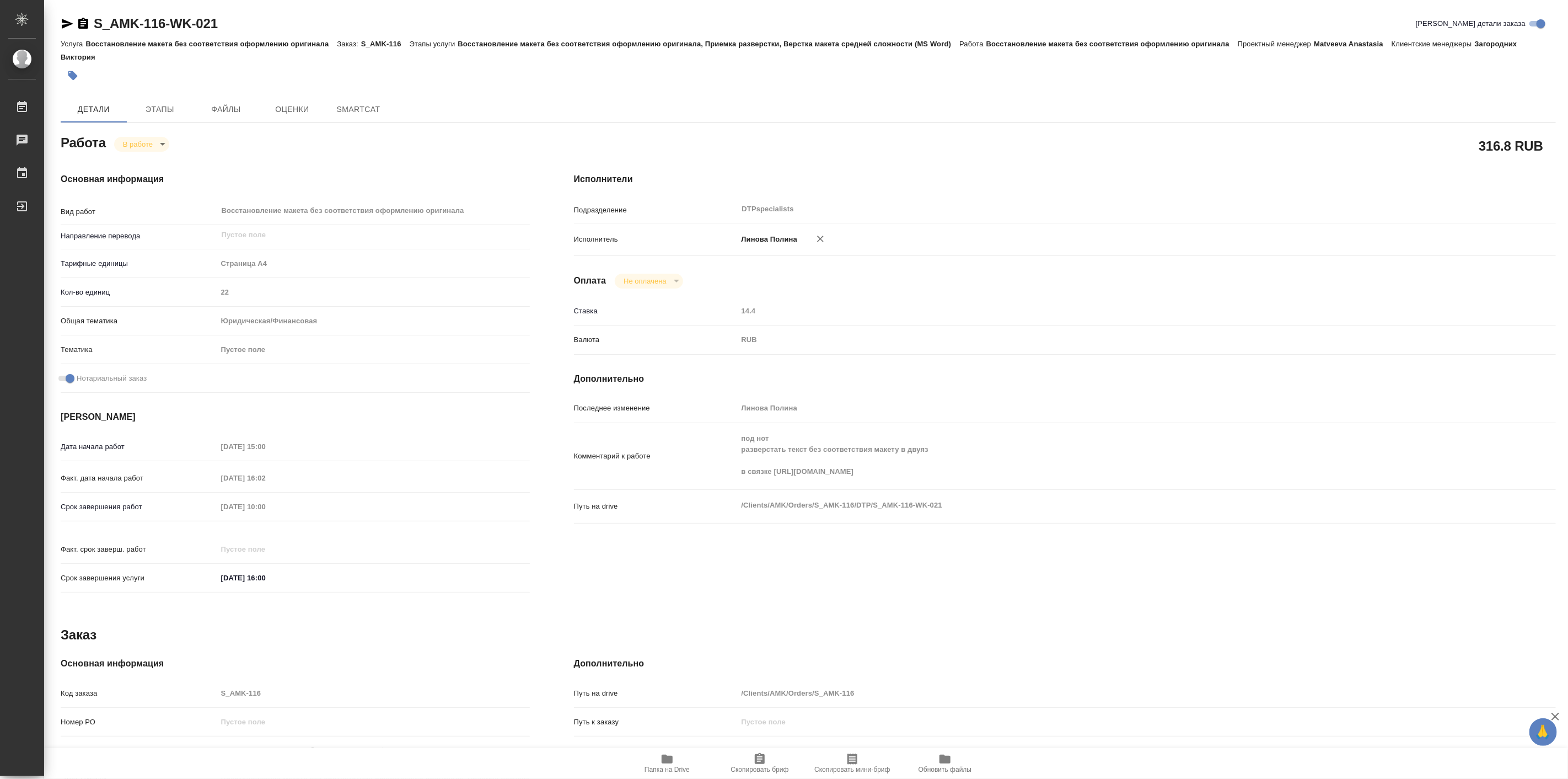
type textarea "x"
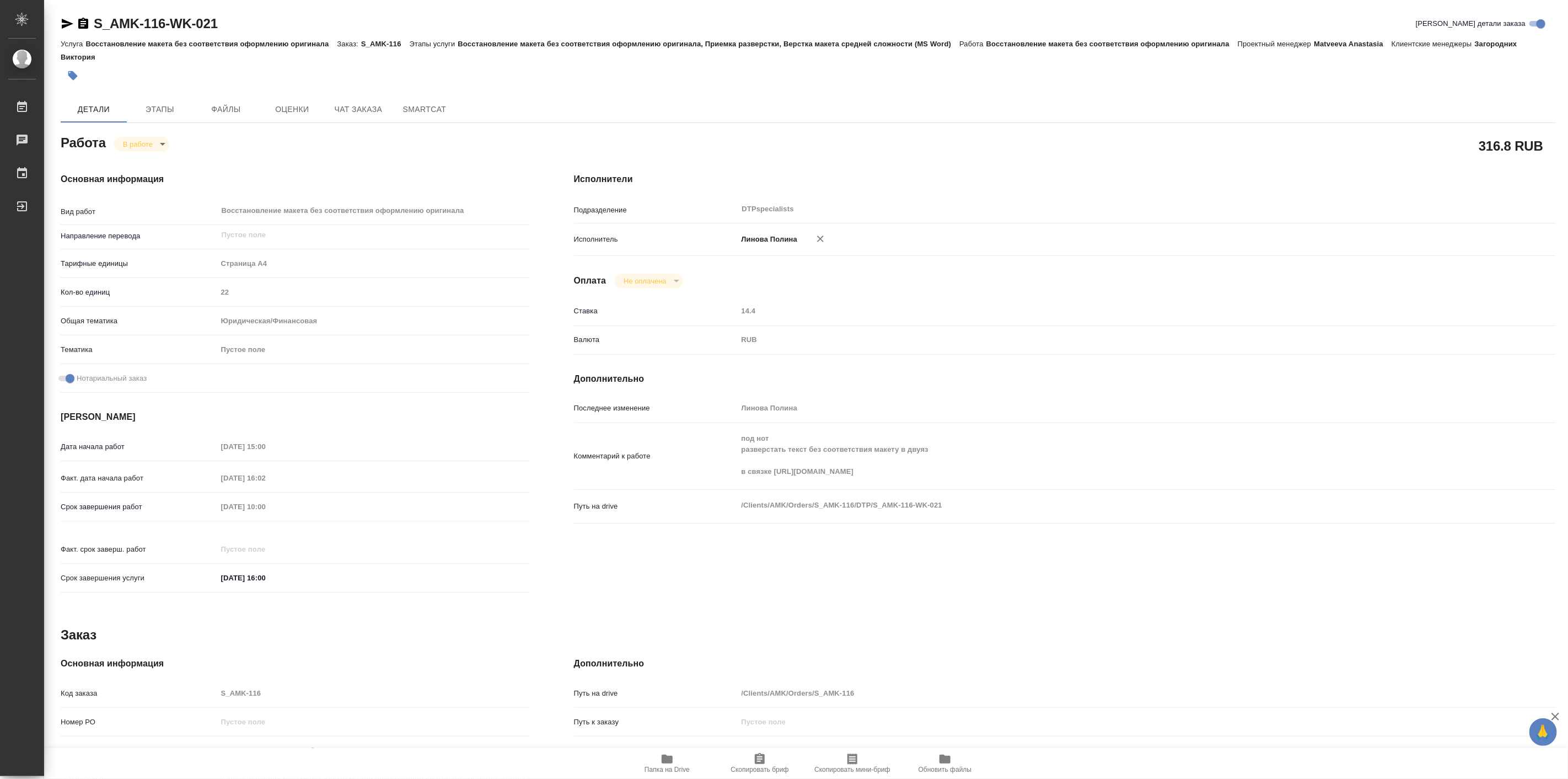
type textarea "x"
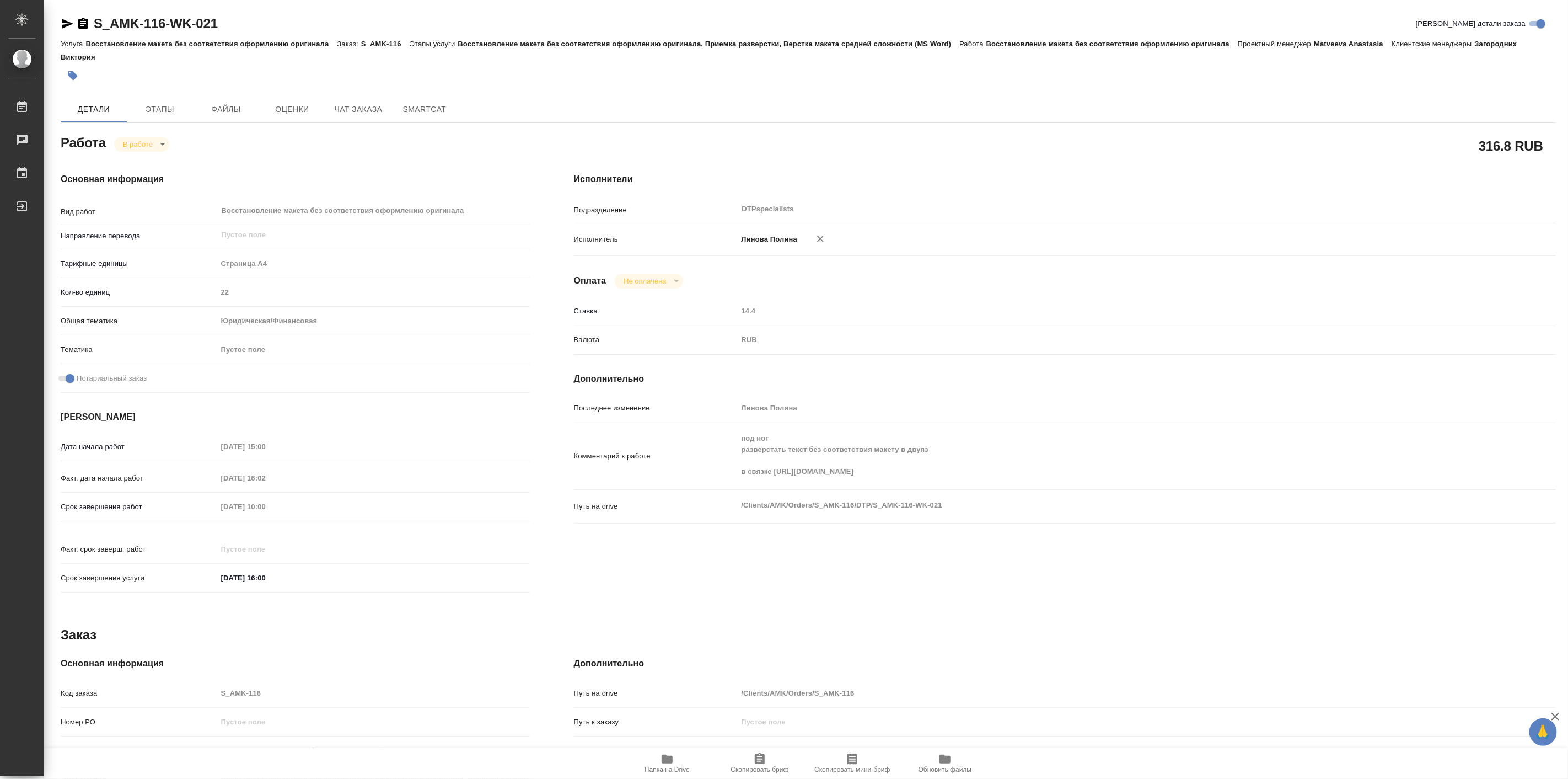
type textarea "x"
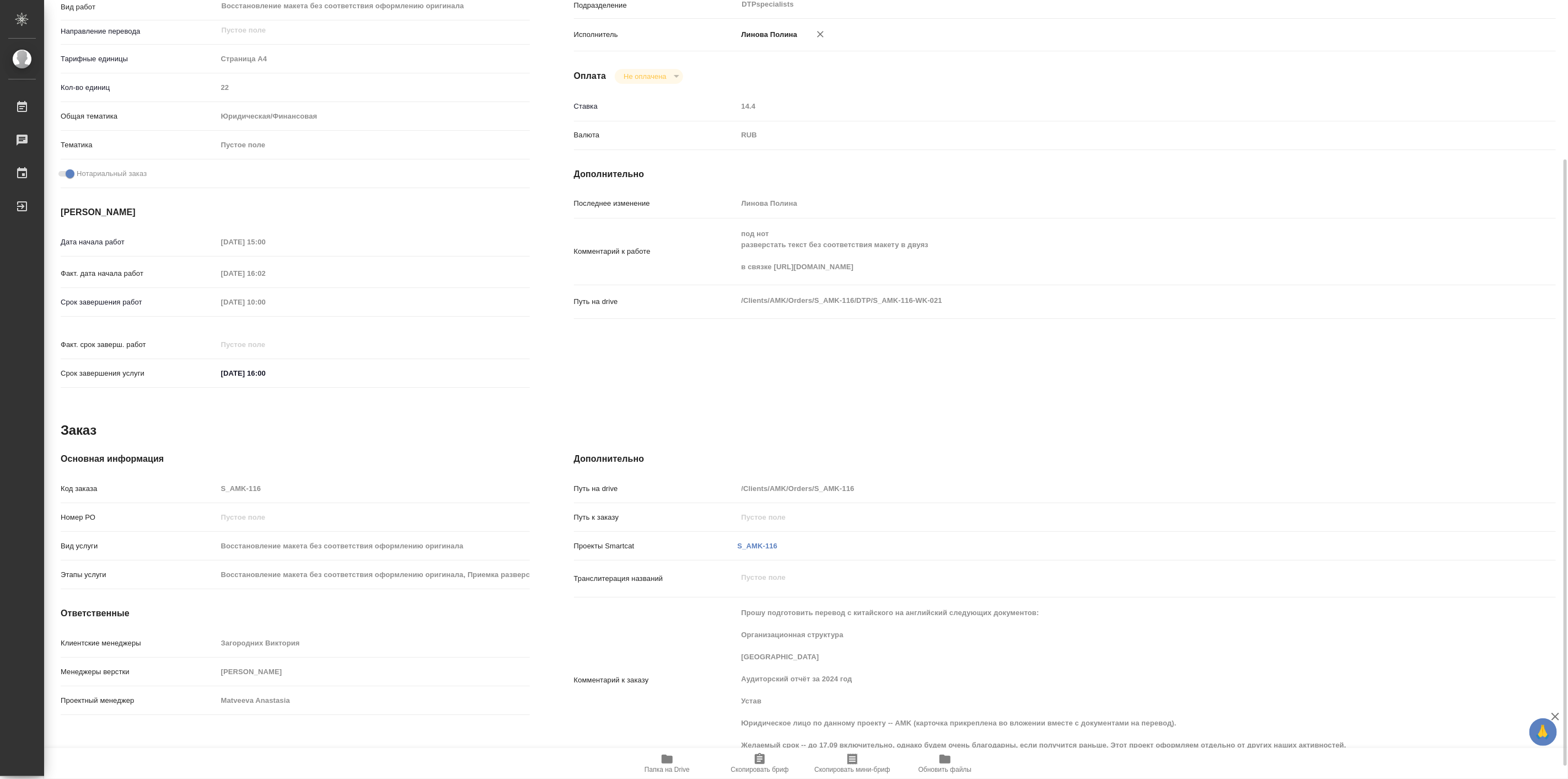
scroll to position [221, 0]
